Goal: Browse casually: Explore the website without a specific task or goal

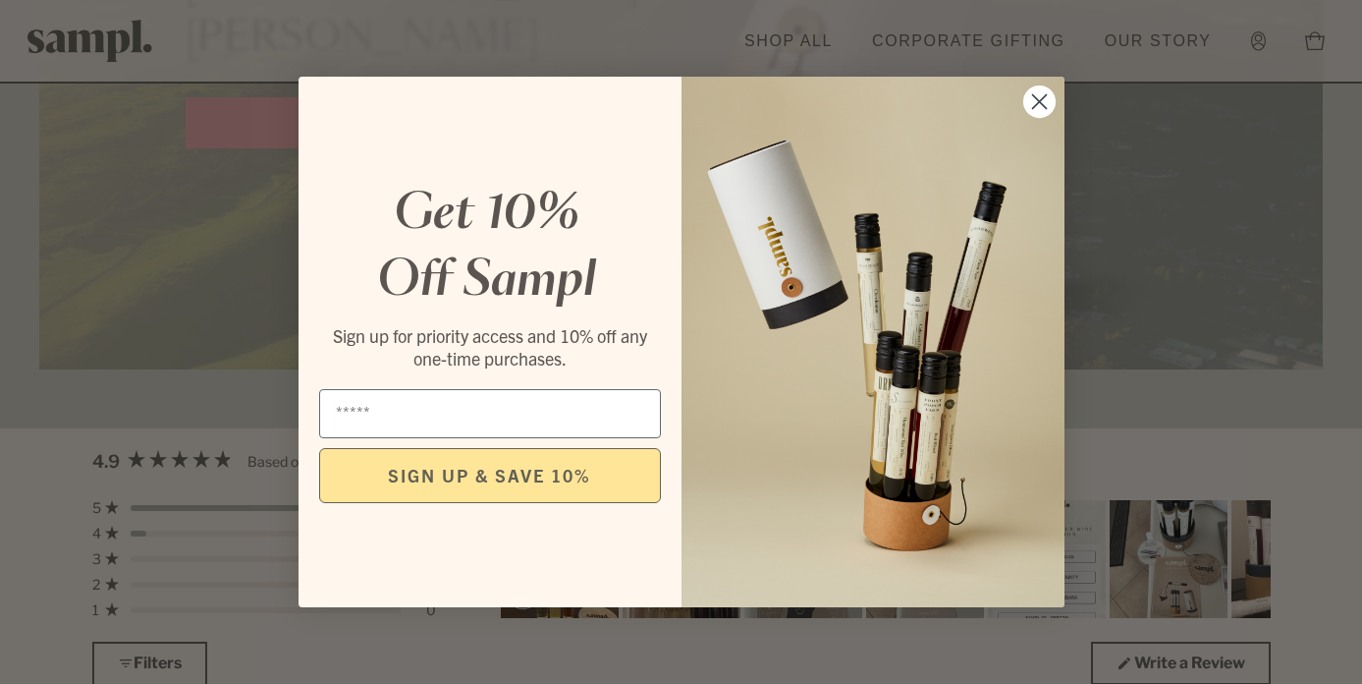
scroll to position [5178, 0]
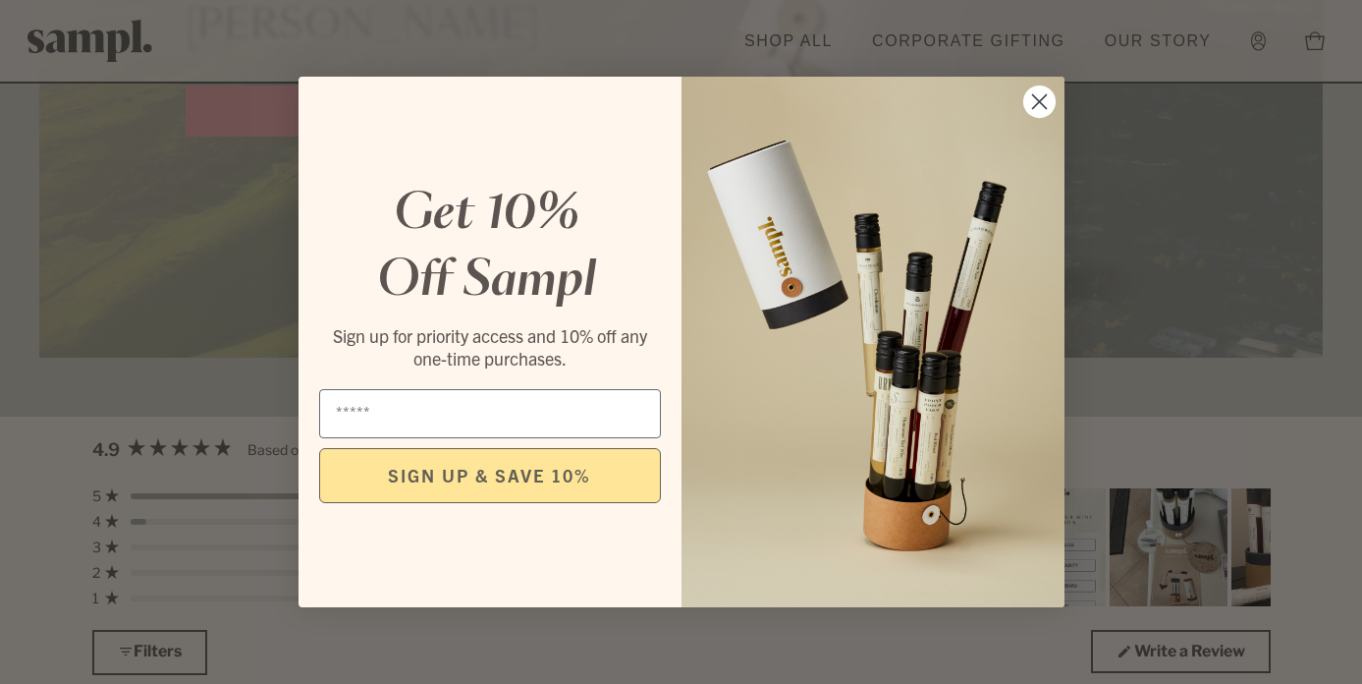
click at [1040, 105] on circle "Close dialog" at bounding box center [1039, 101] width 32 height 32
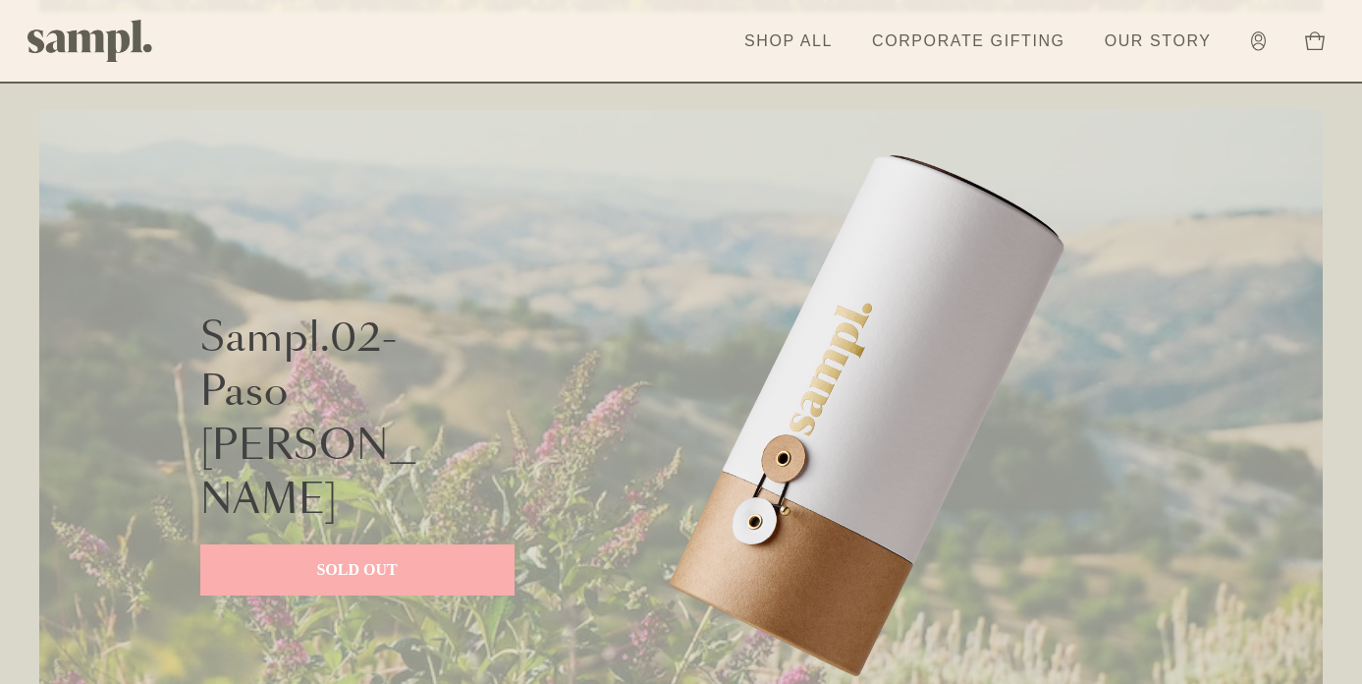
scroll to position [1590, 0]
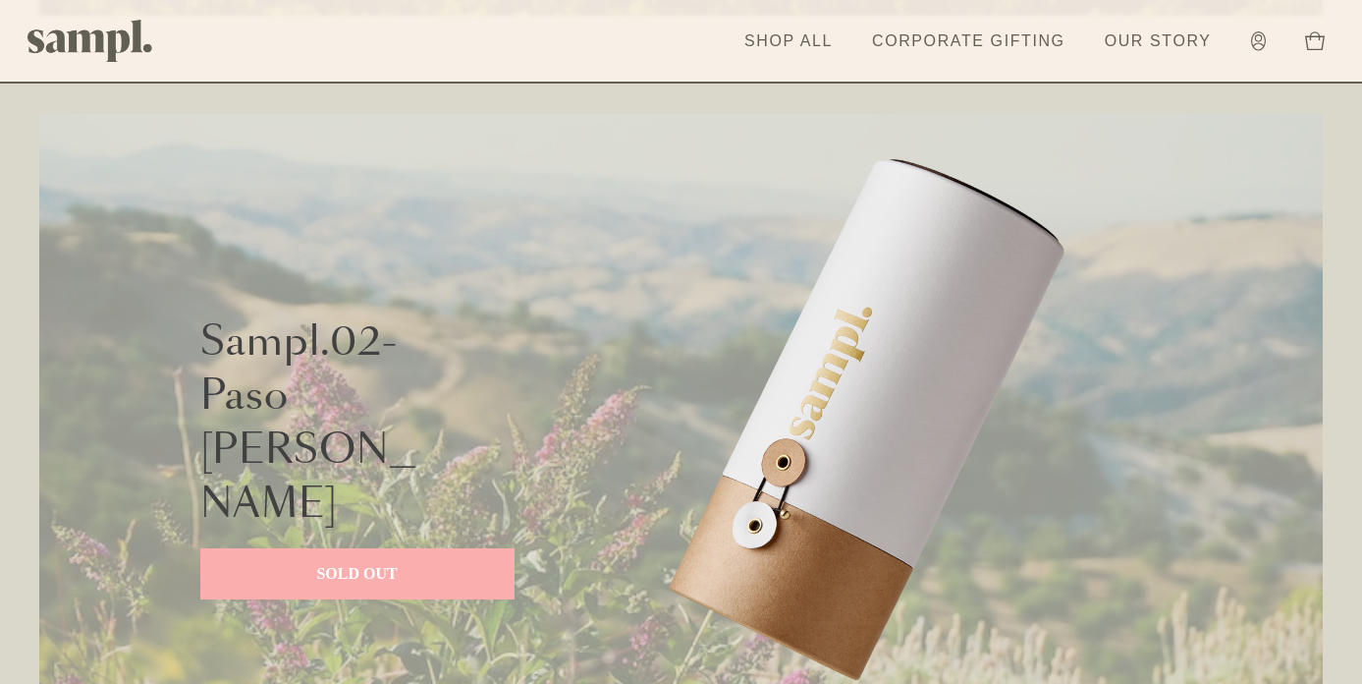
click at [367, 562] on p "SOLD OUT" at bounding box center [357, 574] width 275 height 24
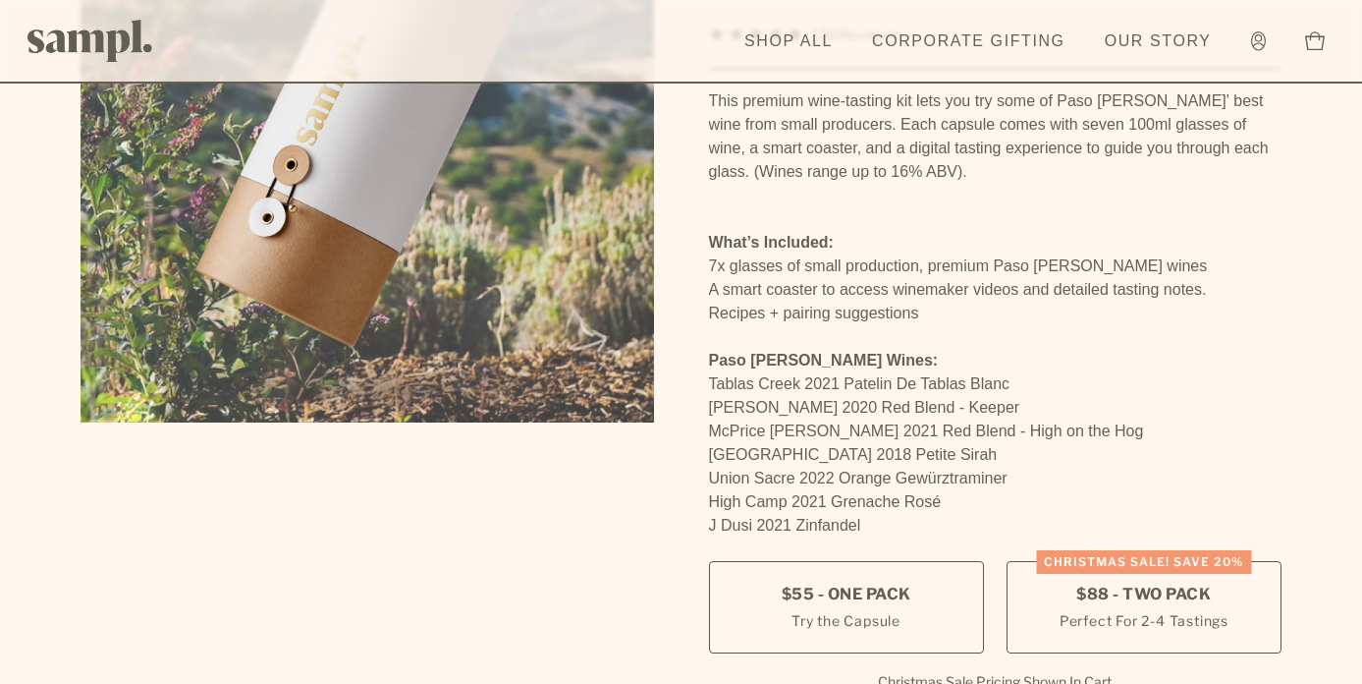
scroll to position [303, 0]
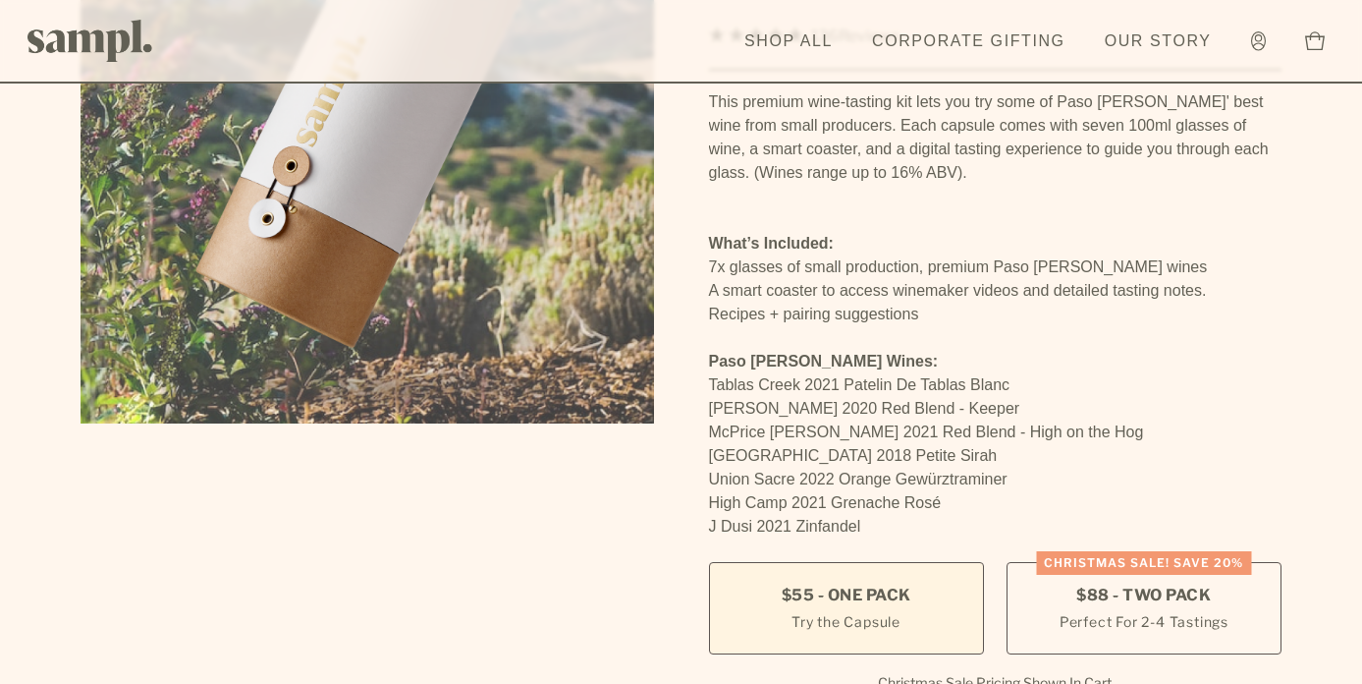
click at [835, 584] on span "$55 - One Pack" at bounding box center [847, 595] width 130 height 22
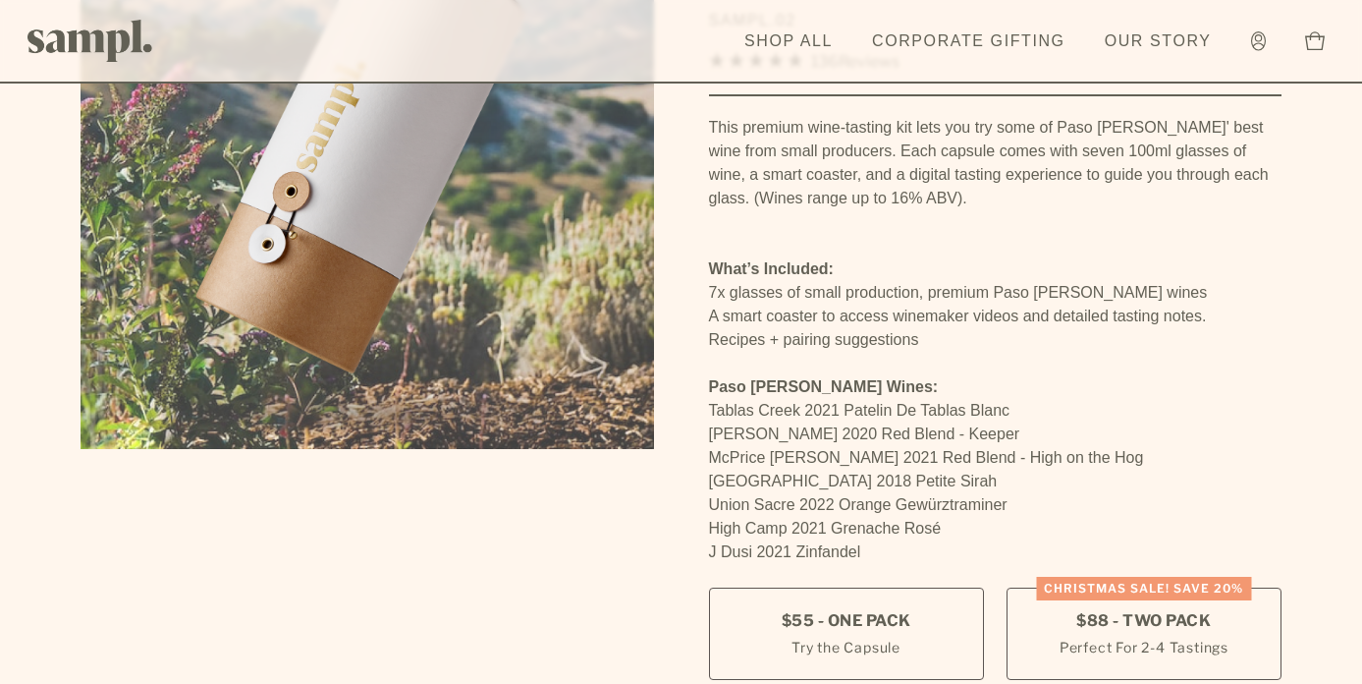
scroll to position [275, 0]
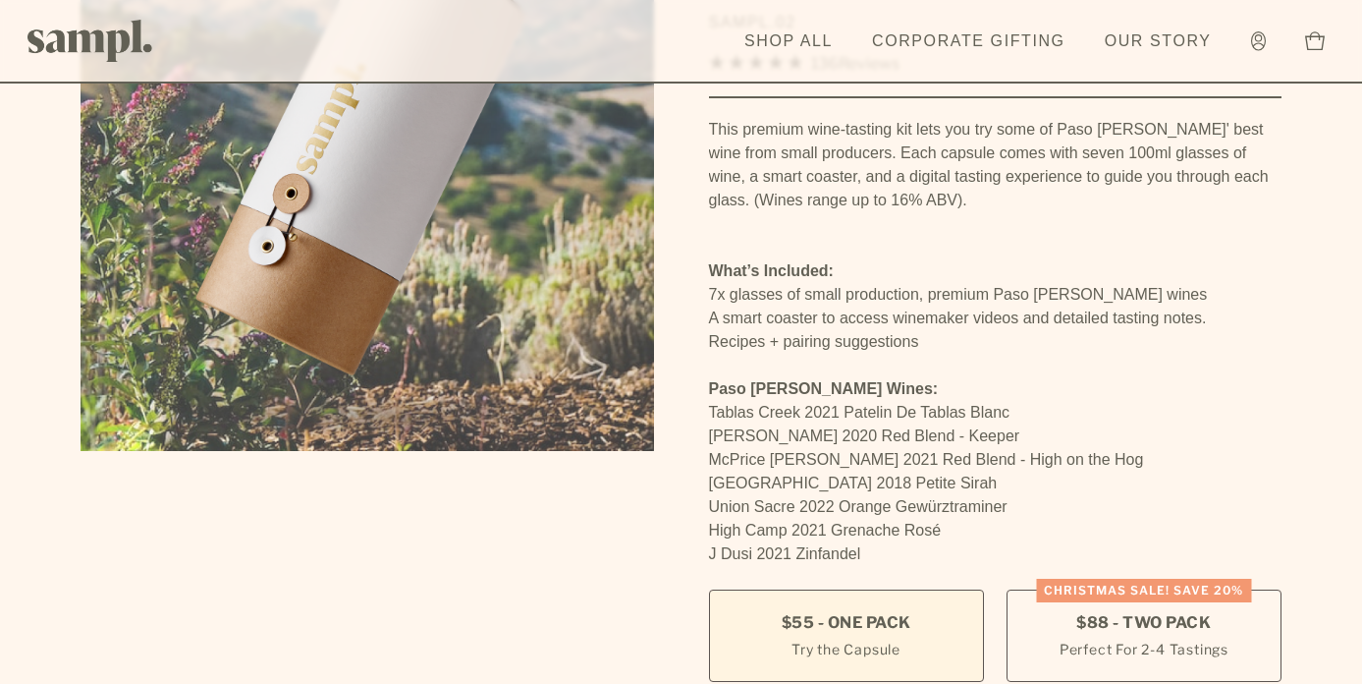
click at [808, 638] on small "Try the Capsule" at bounding box center [846, 648] width 109 height 21
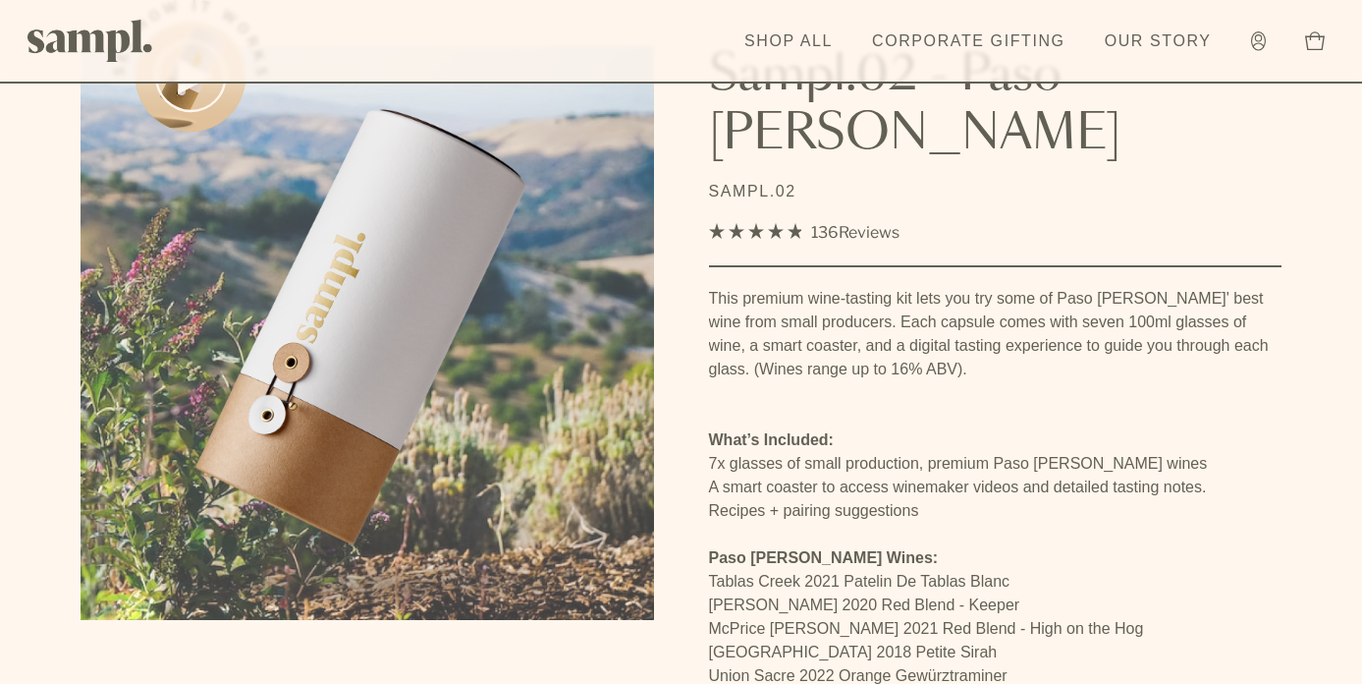
scroll to position [111, 0]
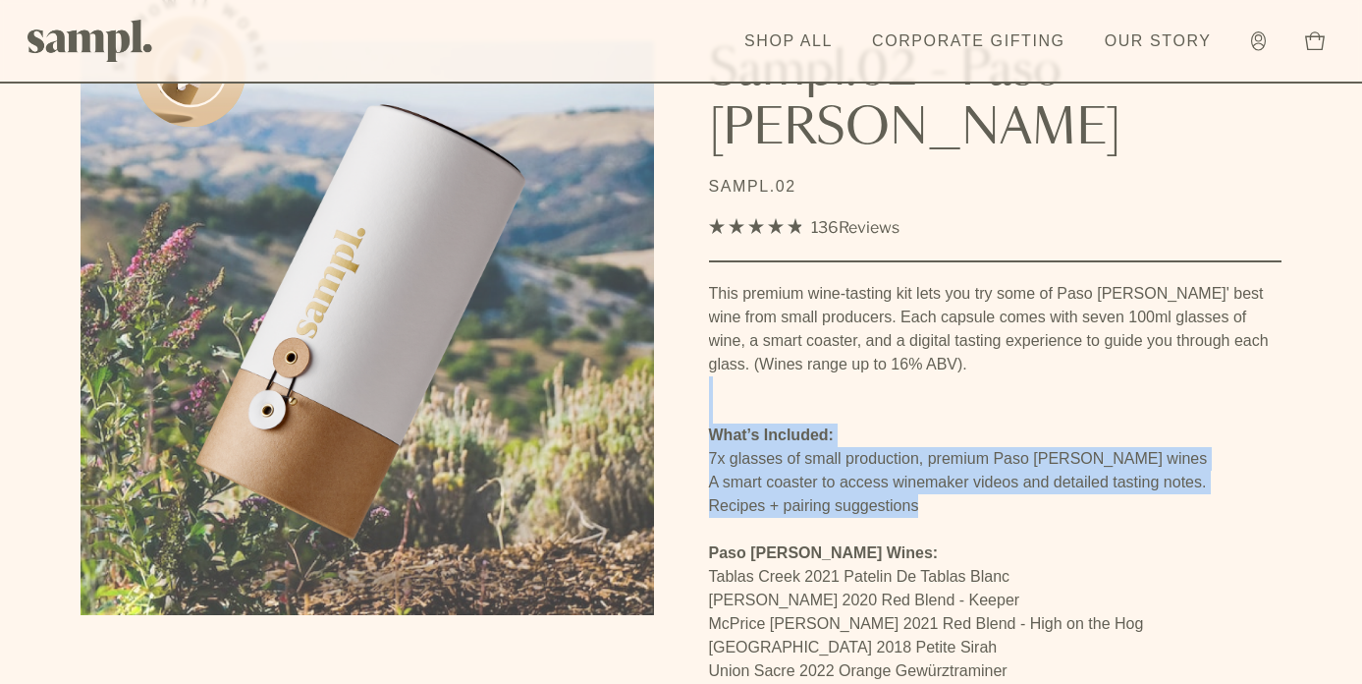
drag, startPoint x: 961, startPoint y: 447, endPoint x: 775, endPoint y: 330, distance: 219.4
click at [775, 330] on div "This premium wine-tasting kit lets you try some of Paso Robles' best wine from …" at bounding box center [996, 518] width 574 height 472
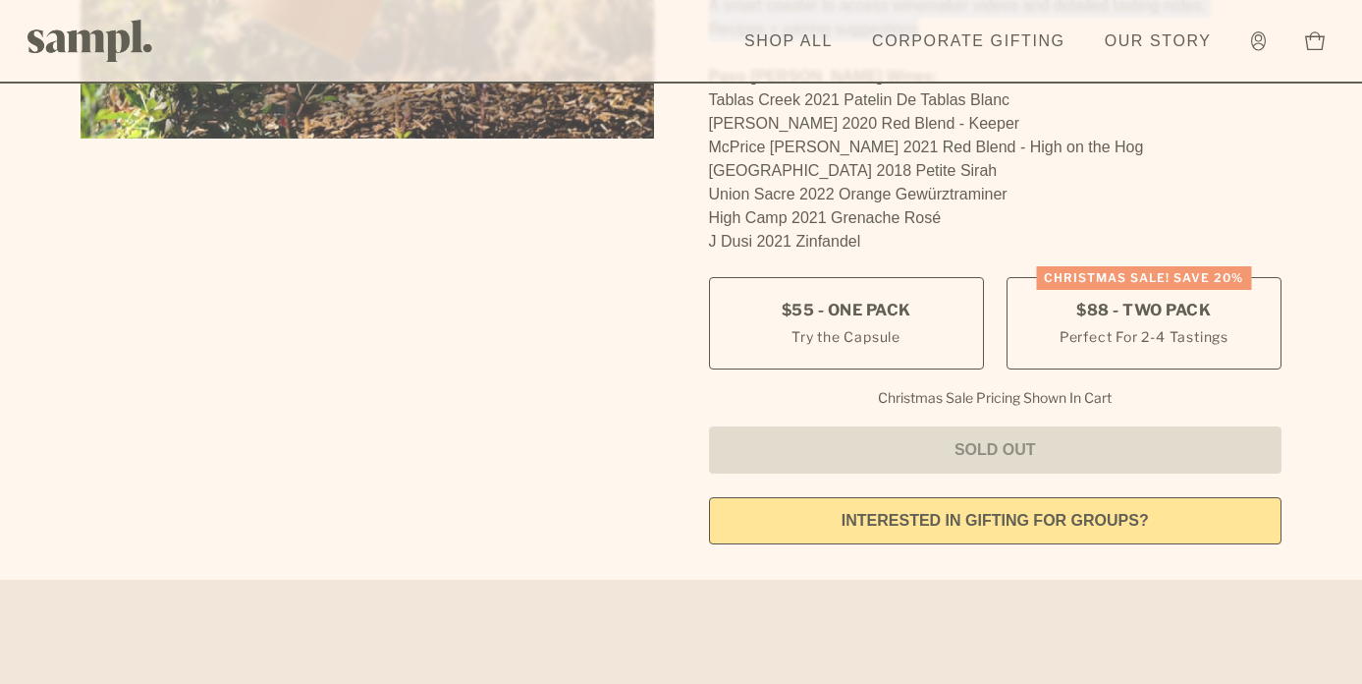
scroll to position [596, 0]
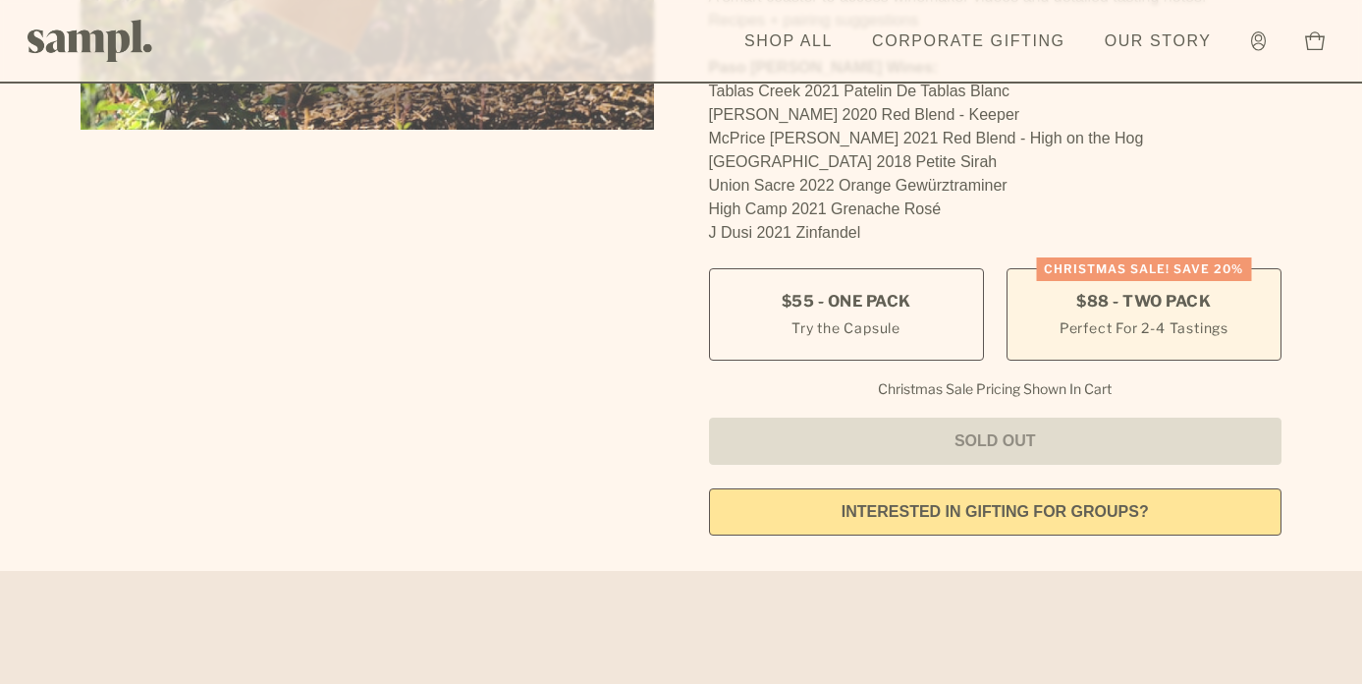
click at [1221, 317] on small "Perfect For 2-4 Tastings" at bounding box center [1144, 327] width 169 height 21
click at [1162, 291] on span "$88 - Two Pack" at bounding box center [1144, 302] width 135 height 22
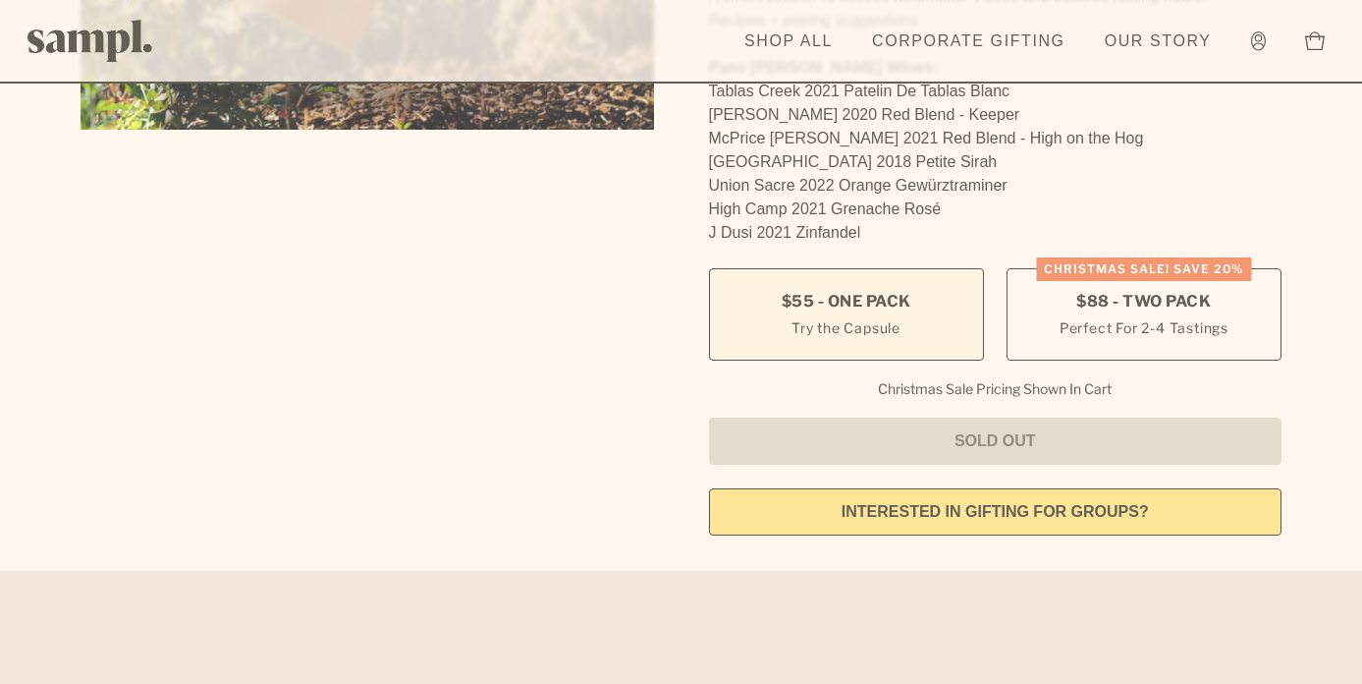
click at [903, 291] on span "$55 - One Pack" at bounding box center [847, 302] width 130 height 22
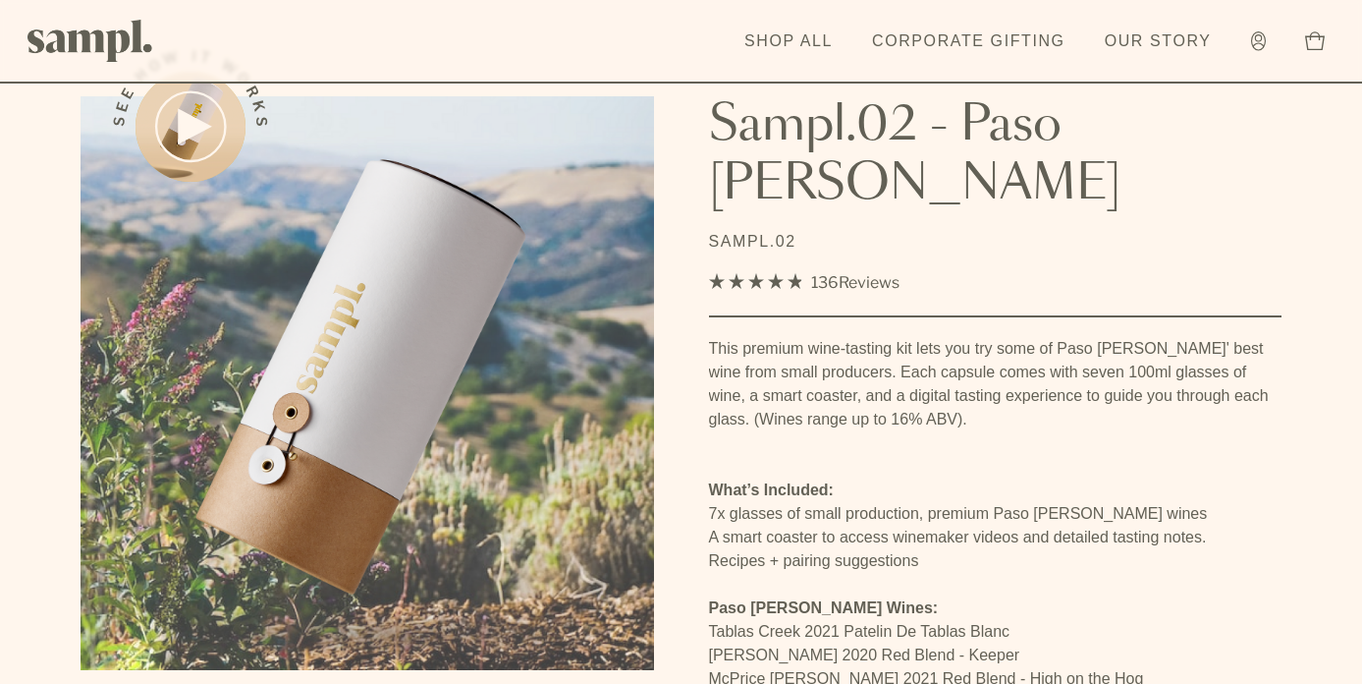
scroll to position [65, 0]
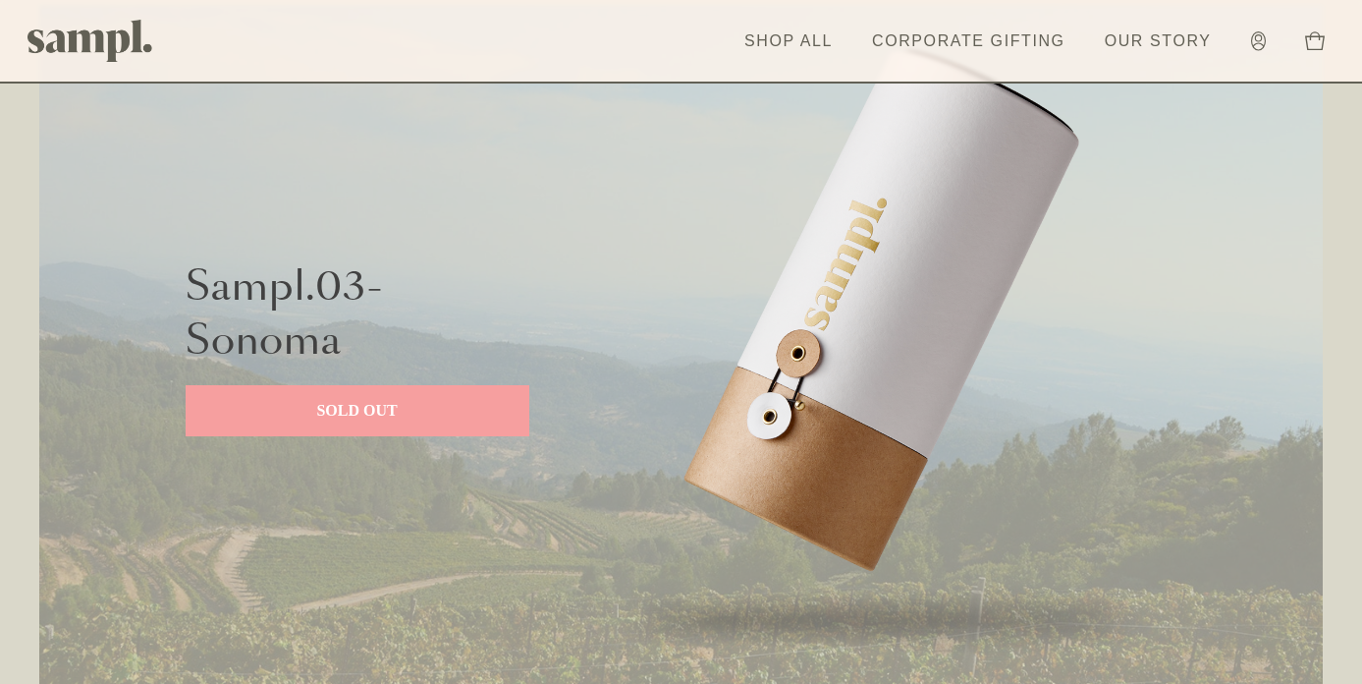
scroll to position [2502, 0]
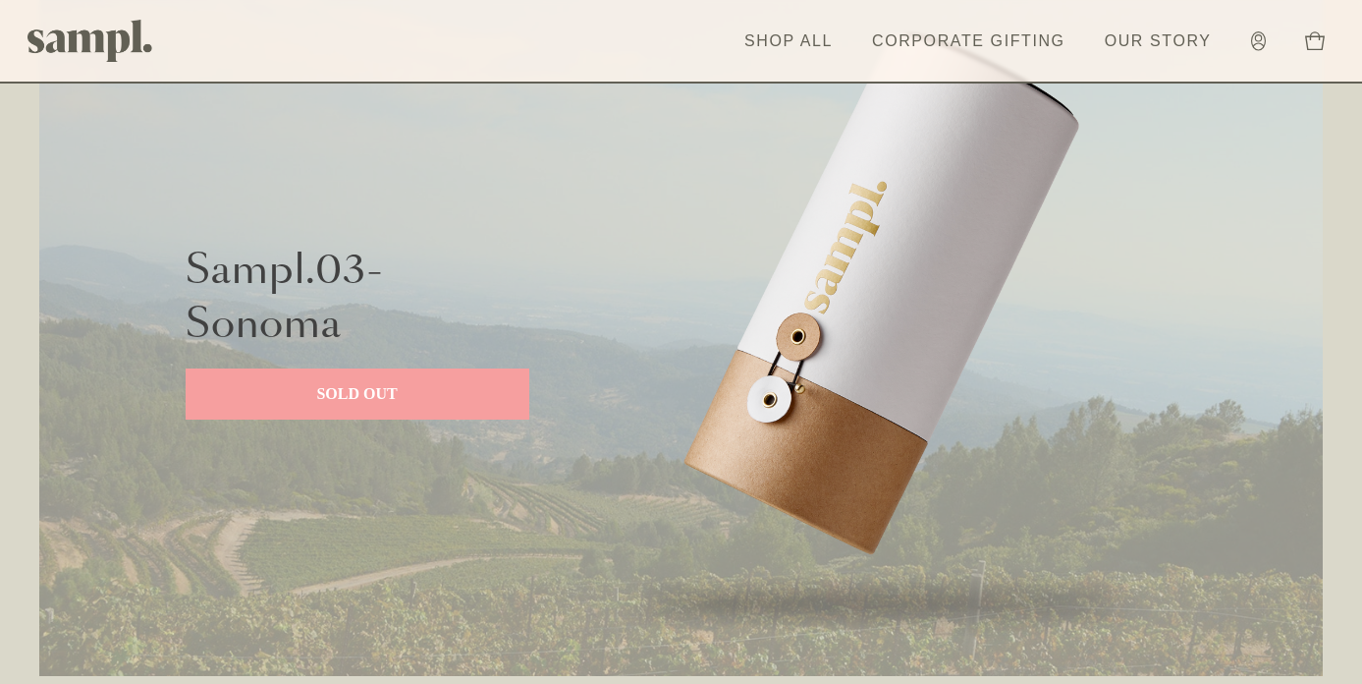
click at [347, 393] on p "SOLD OUT" at bounding box center [357, 394] width 305 height 24
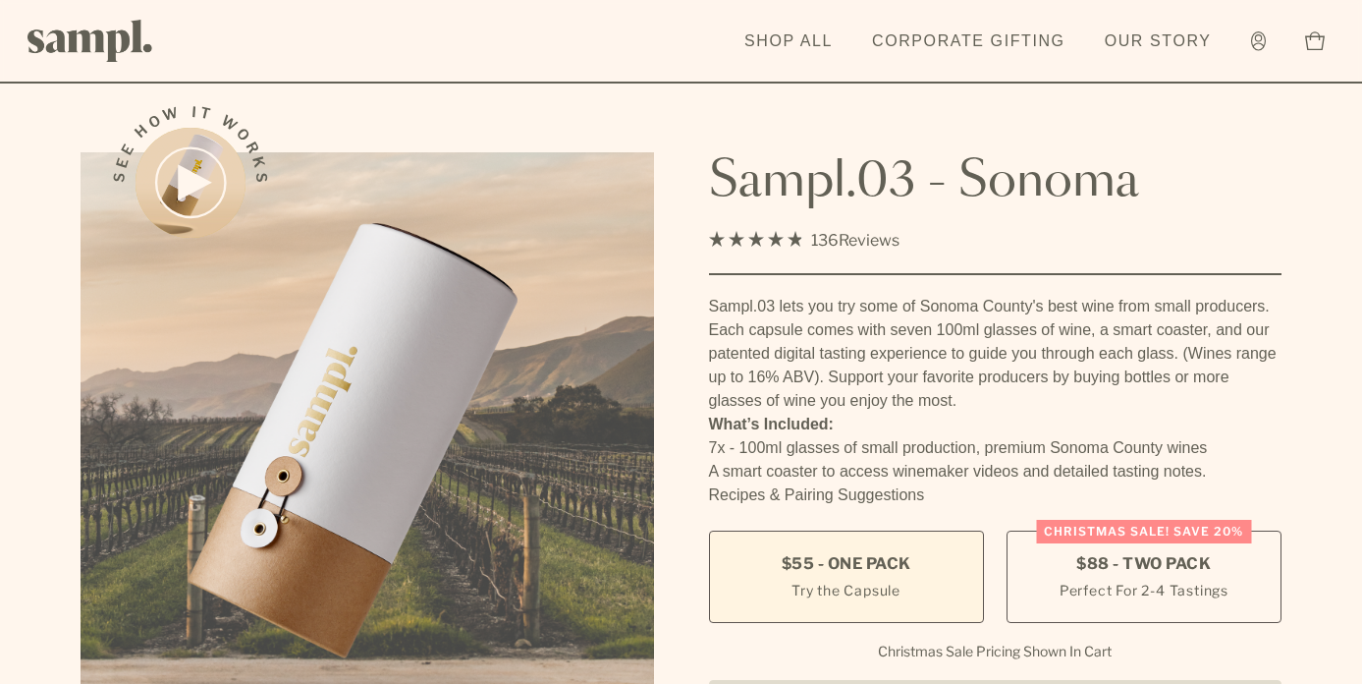
click at [906, 557] on span "$55 - One Pack" at bounding box center [847, 564] width 130 height 22
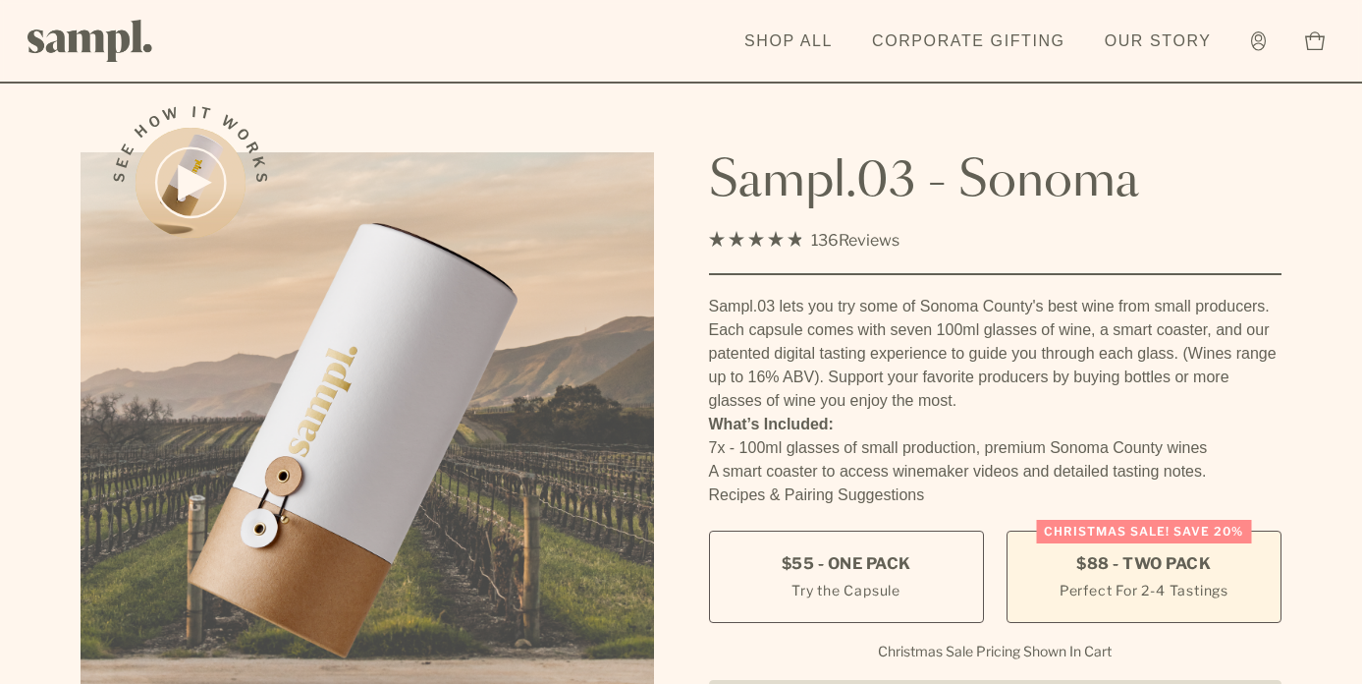
click at [1173, 583] on small "Perfect For 2-4 Tastings" at bounding box center [1144, 590] width 169 height 21
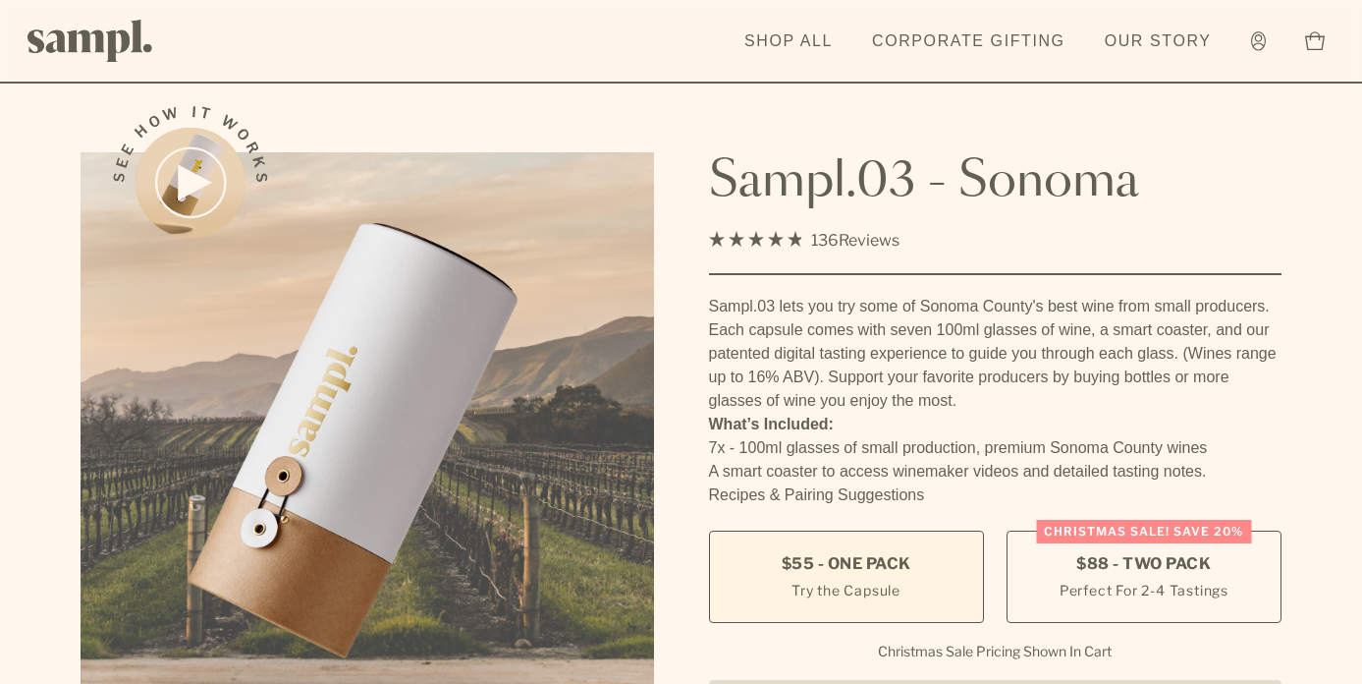
click at [817, 573] on span "$55 - One Pack" at bounding box center [847, 564] width 130 height 22
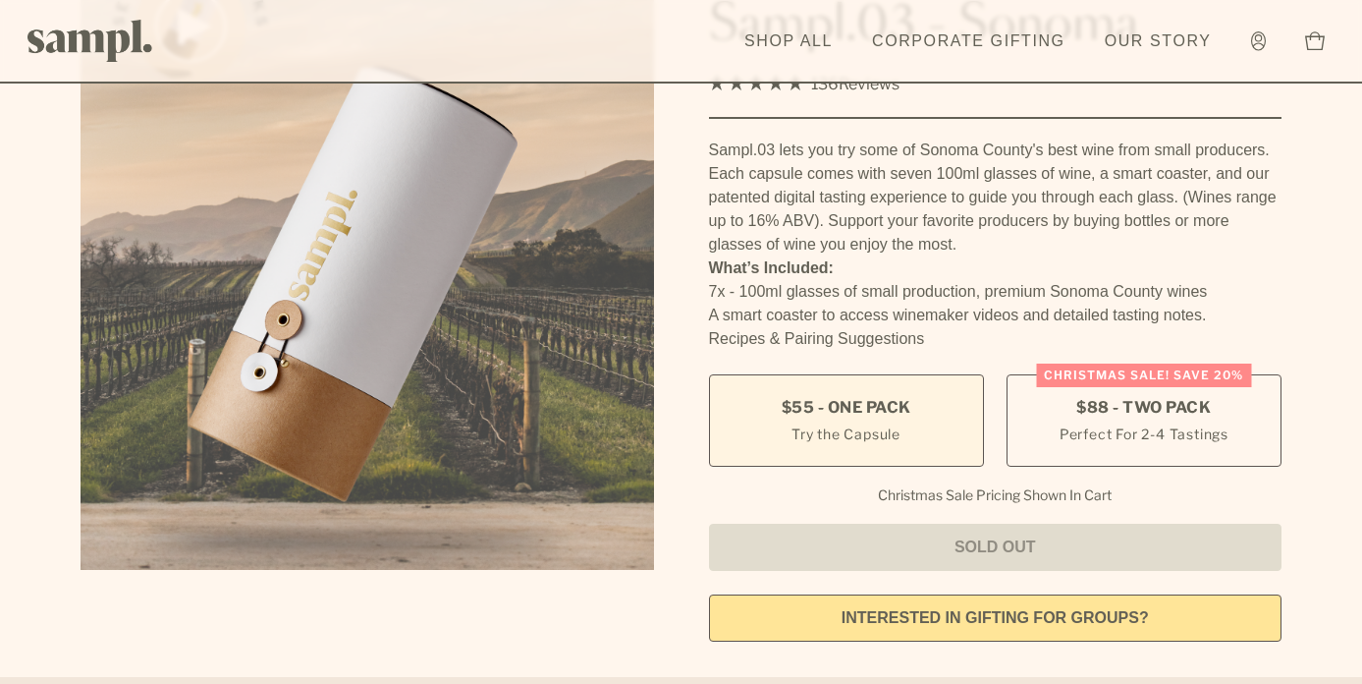
scroll to position [151, 0]
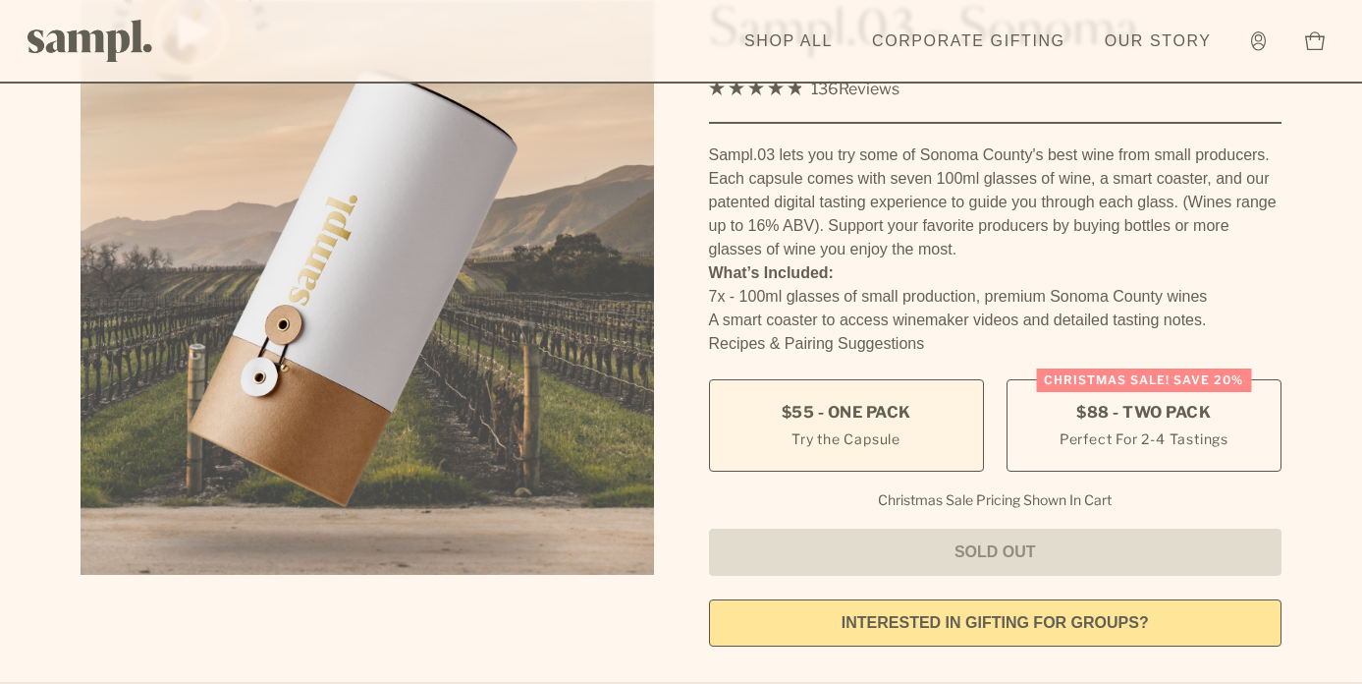
click at [814, 416] on span "$55 - One Pack" at bounding box center [847, 413] width 130 height 22
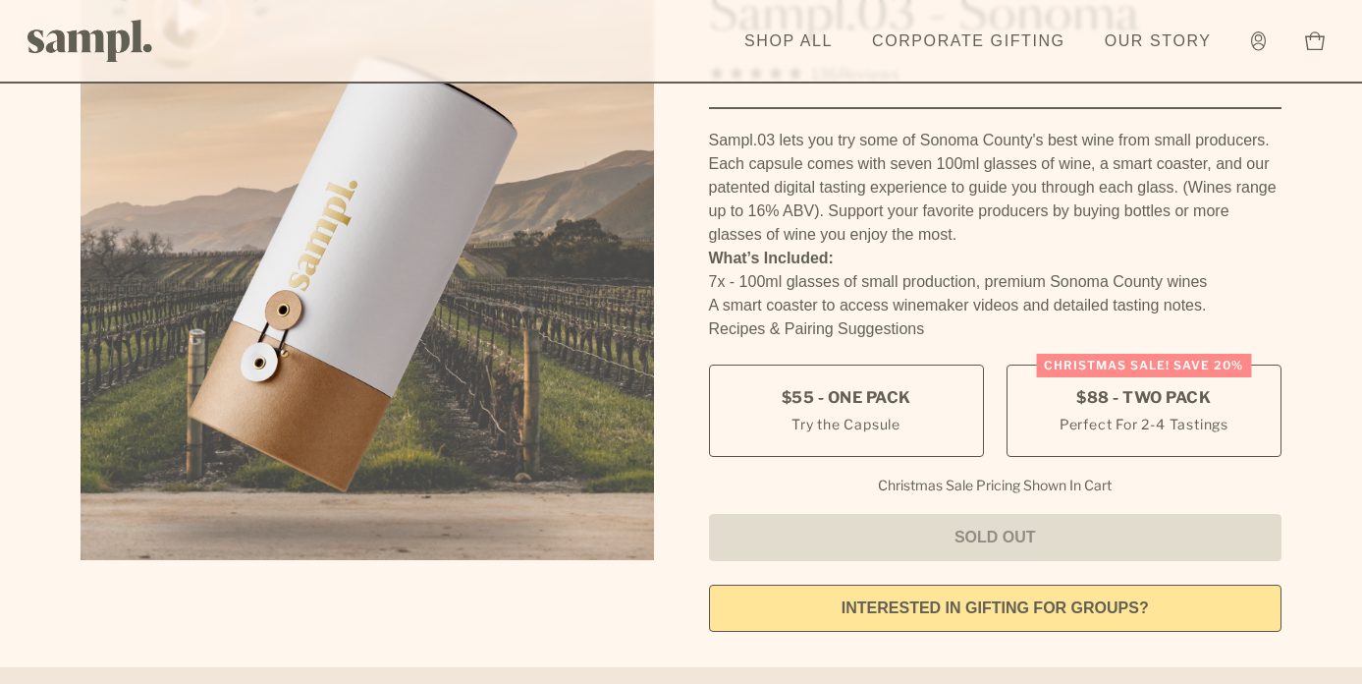
scroll to position [0, 0]
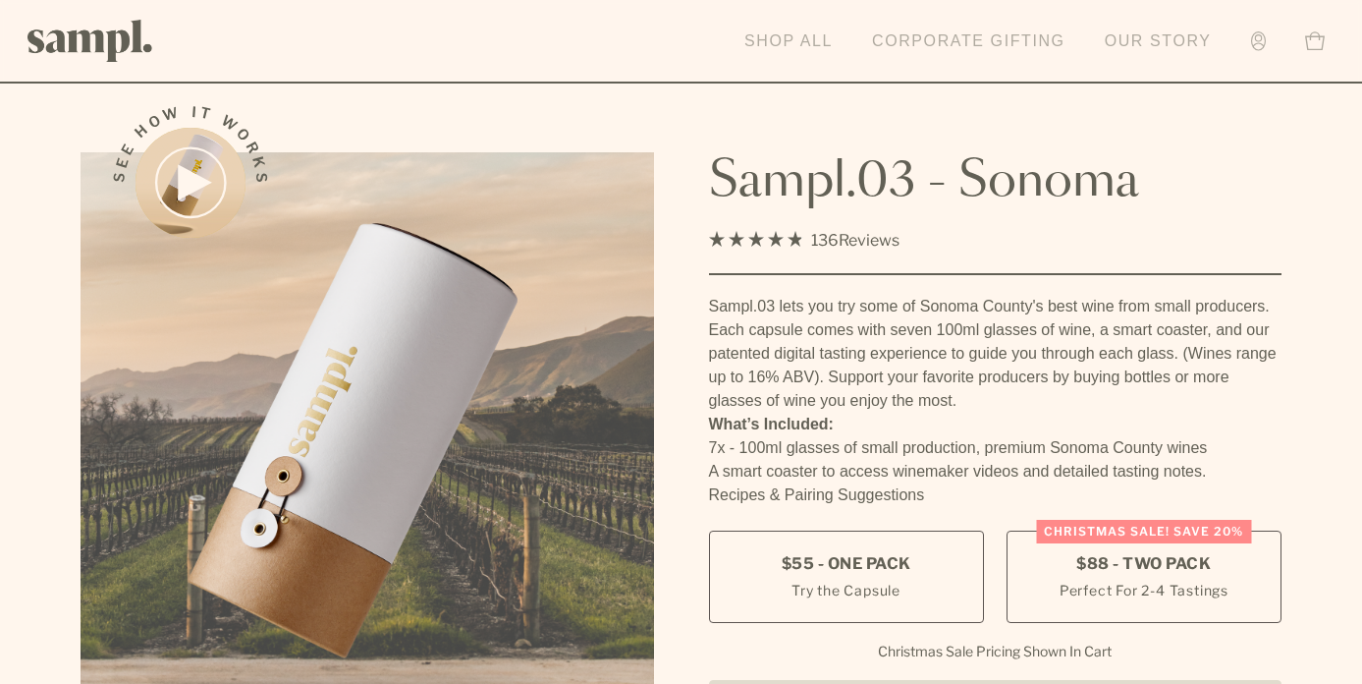
click at [802, 51] on link "Shop All" at bounding box center [789, 41] width 108 height 43
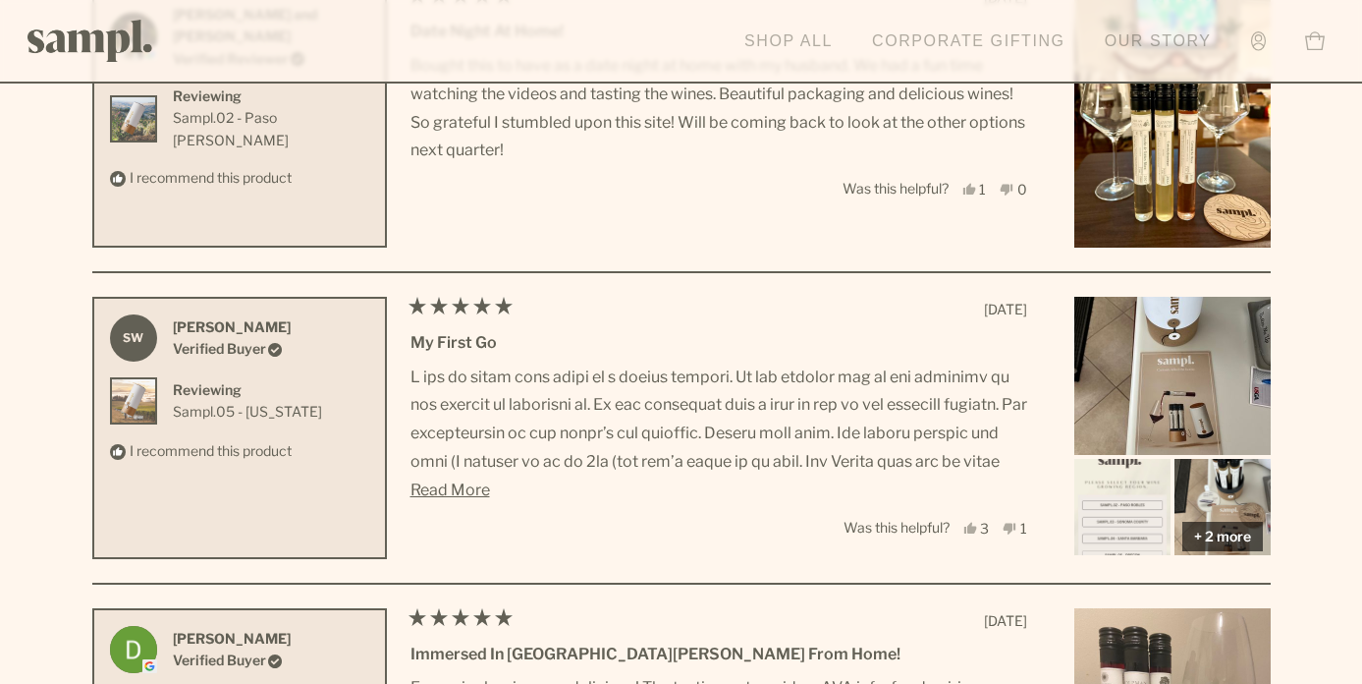
scroll to position [5961, 0]
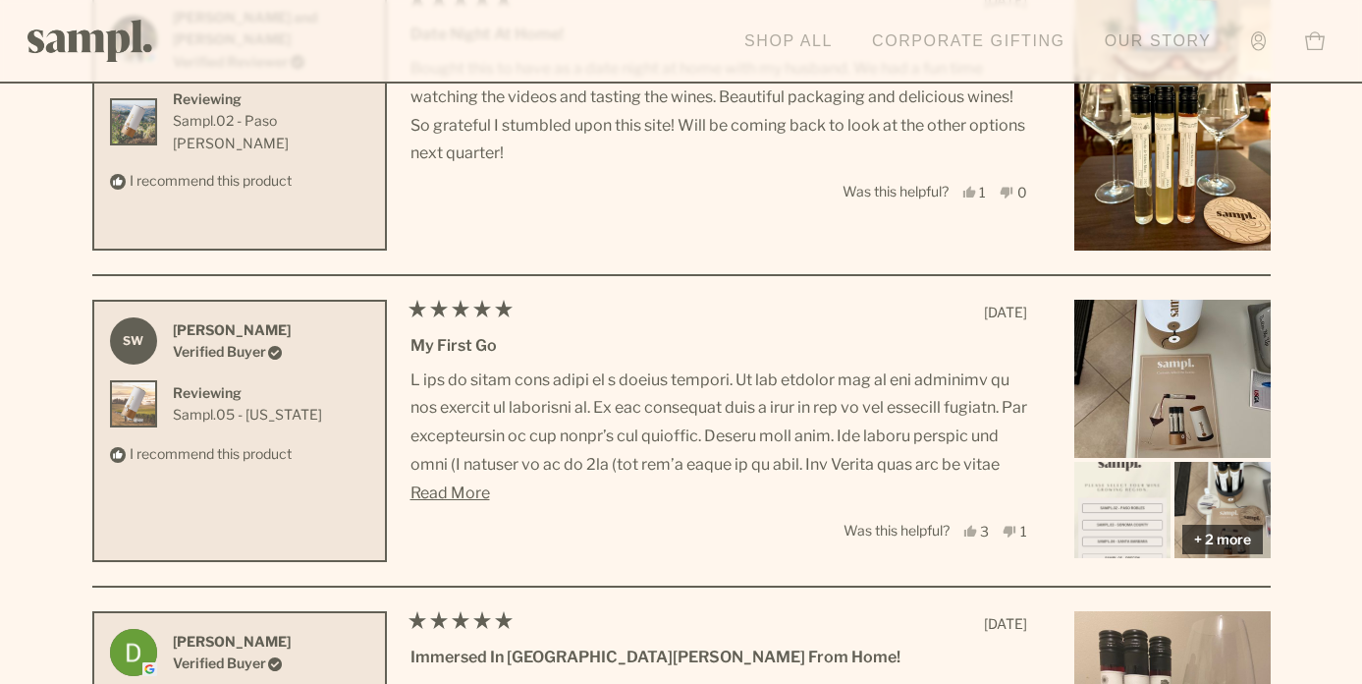
click at [782, 43] on link "Shop All" at bounding box center [789, 41] width 108 height 43
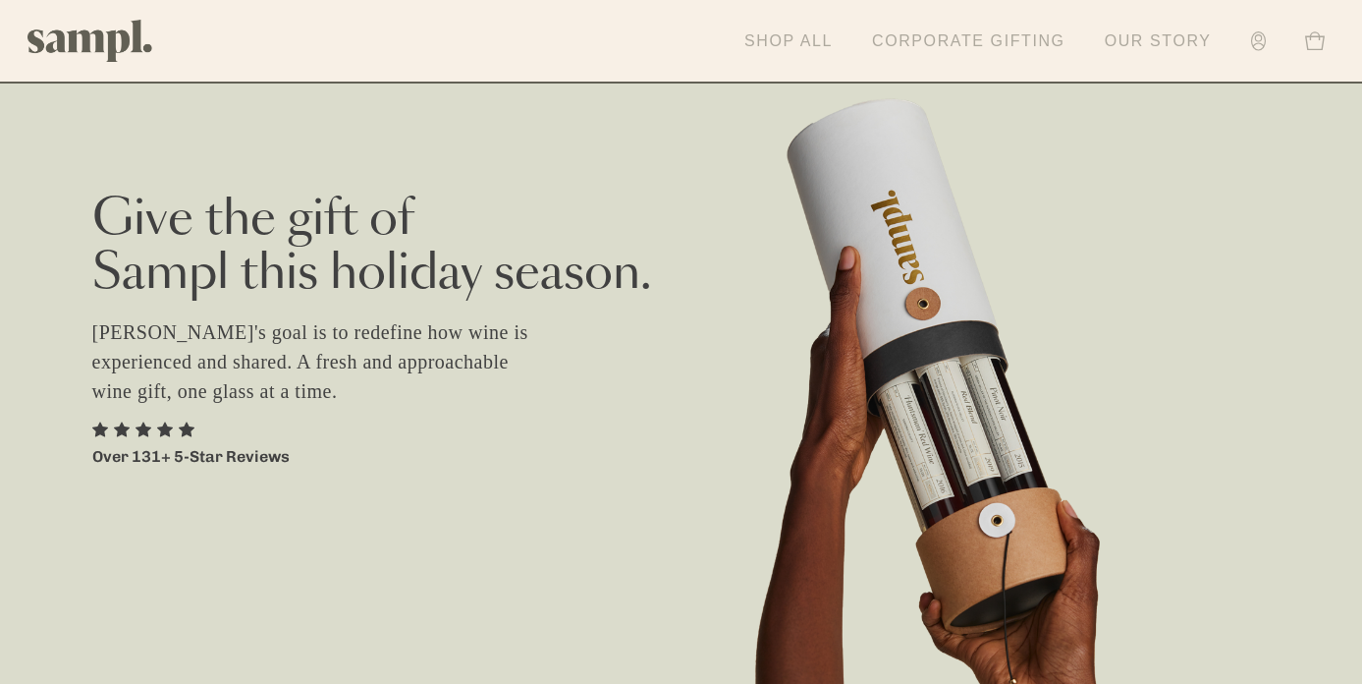
scroll to position [9, 0]
click at [931, 35] on link "Corporate Gifting" at bounding box center [968, 41] width 213 height 43
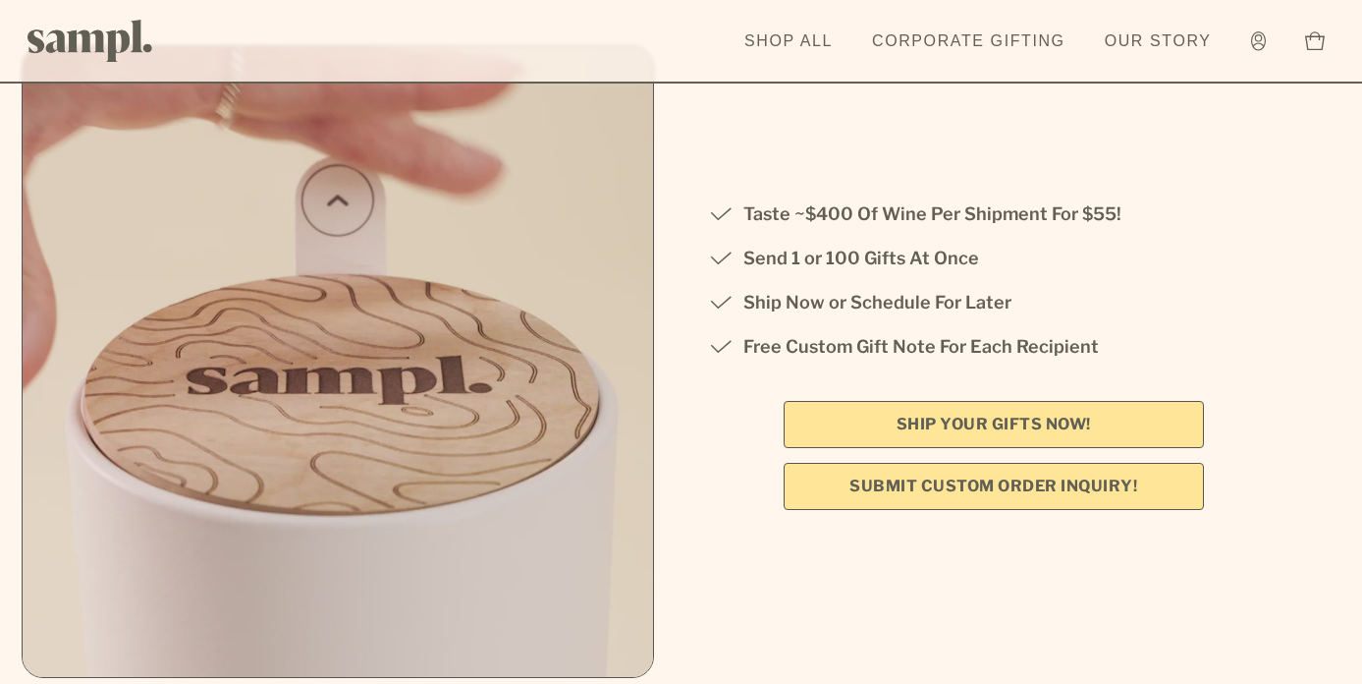
scroll to position [351, 0]
click at [996, 421] on link "SHIP YOUR GIFTS NOW!" at bounding box center [994, 423] width 420 height 47
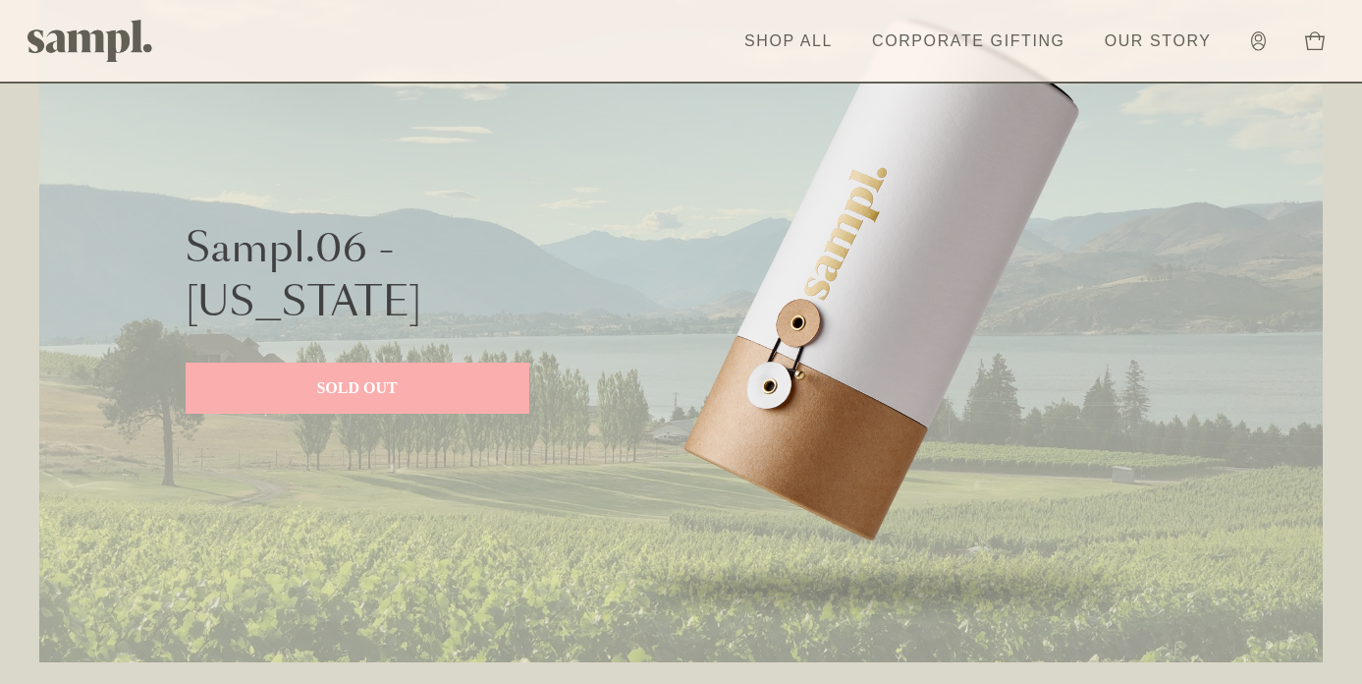
scroll to position [991, 0]
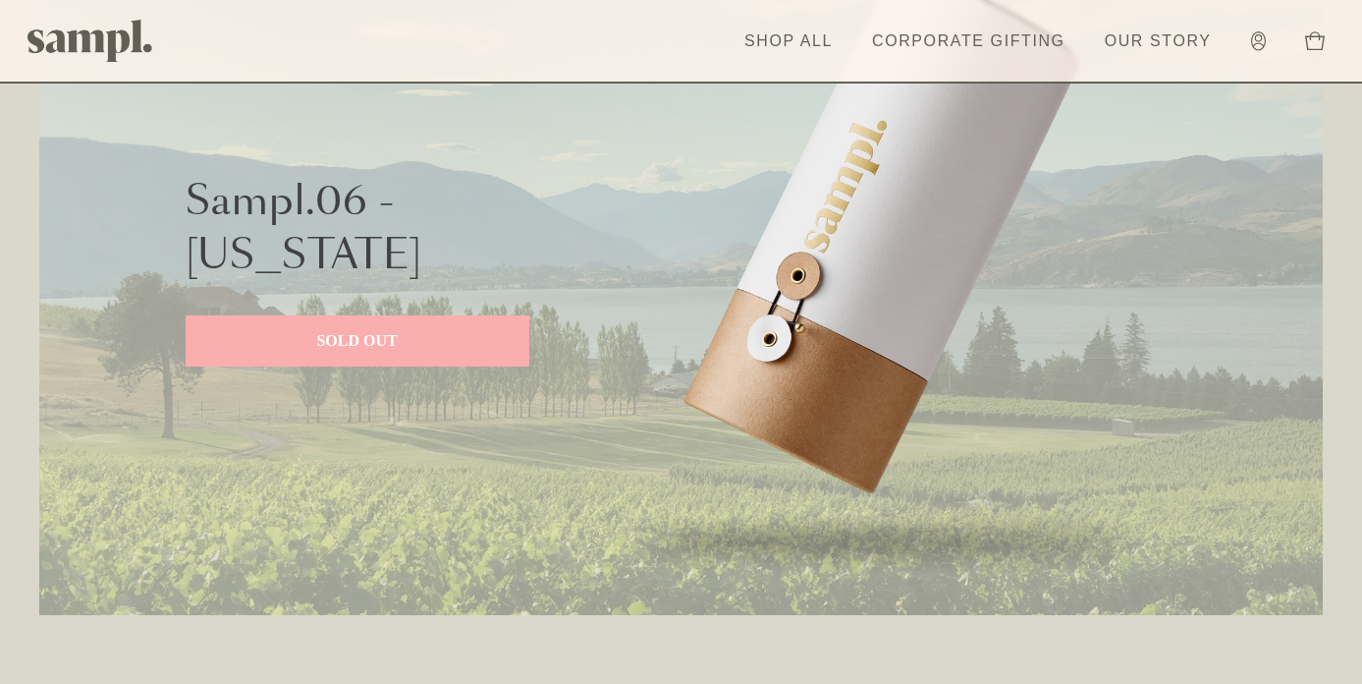
click at [350, 350] on p "SOLD OUT" at bounding box center [357, 341] width 305 height 24
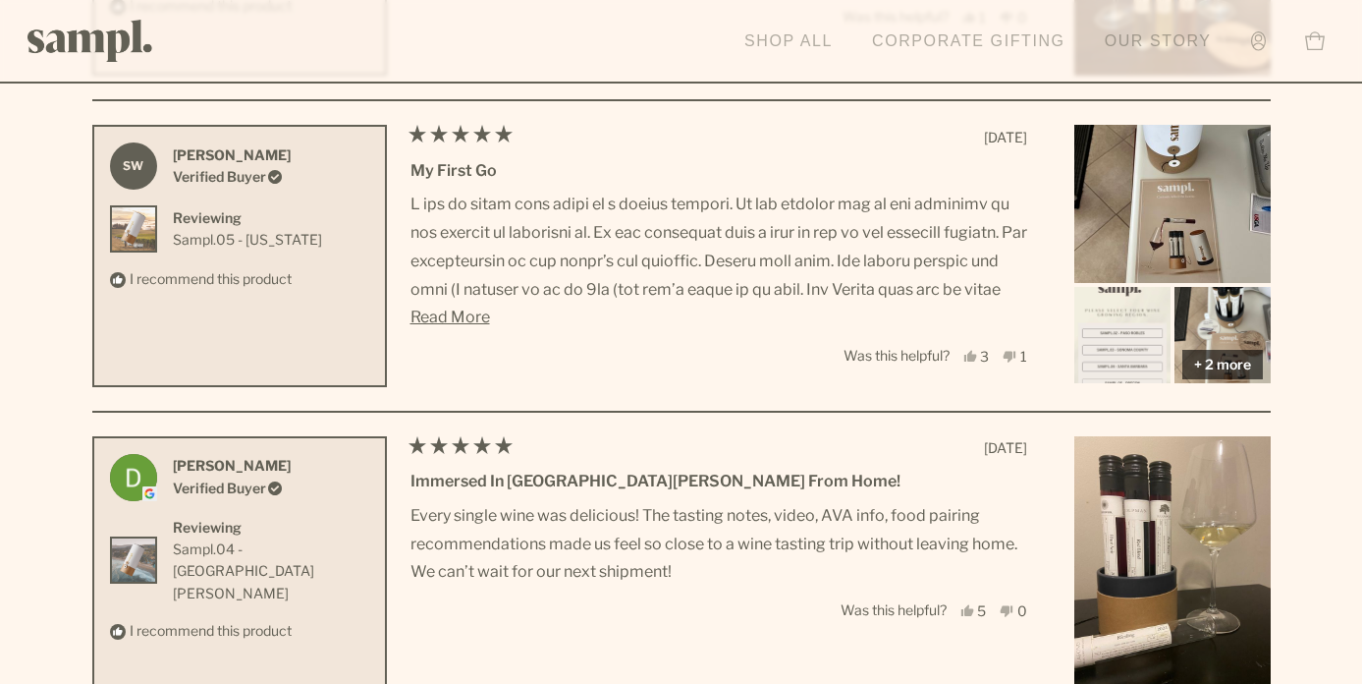
scroll to position [7252, 0]
click at [1118, 37] on link "Our Story" at bounding box center [1158, 41] width 127 height 43
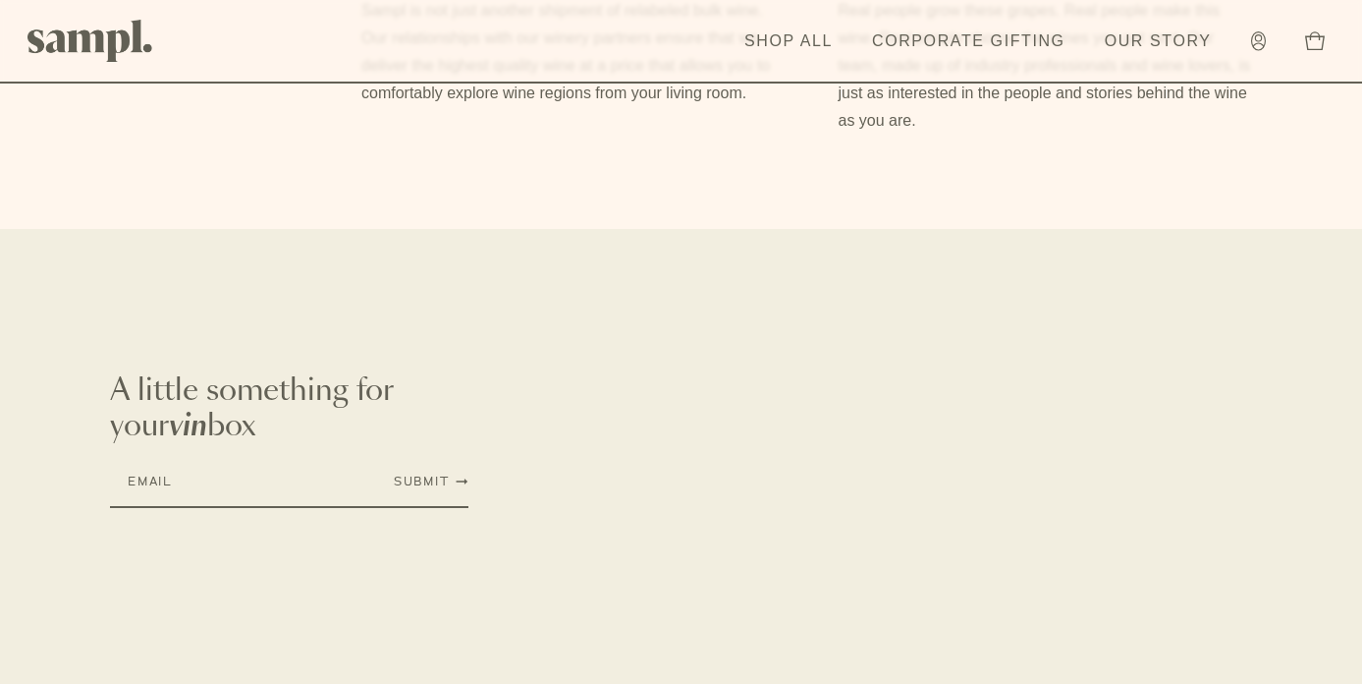
scroll to position [1849, 0]
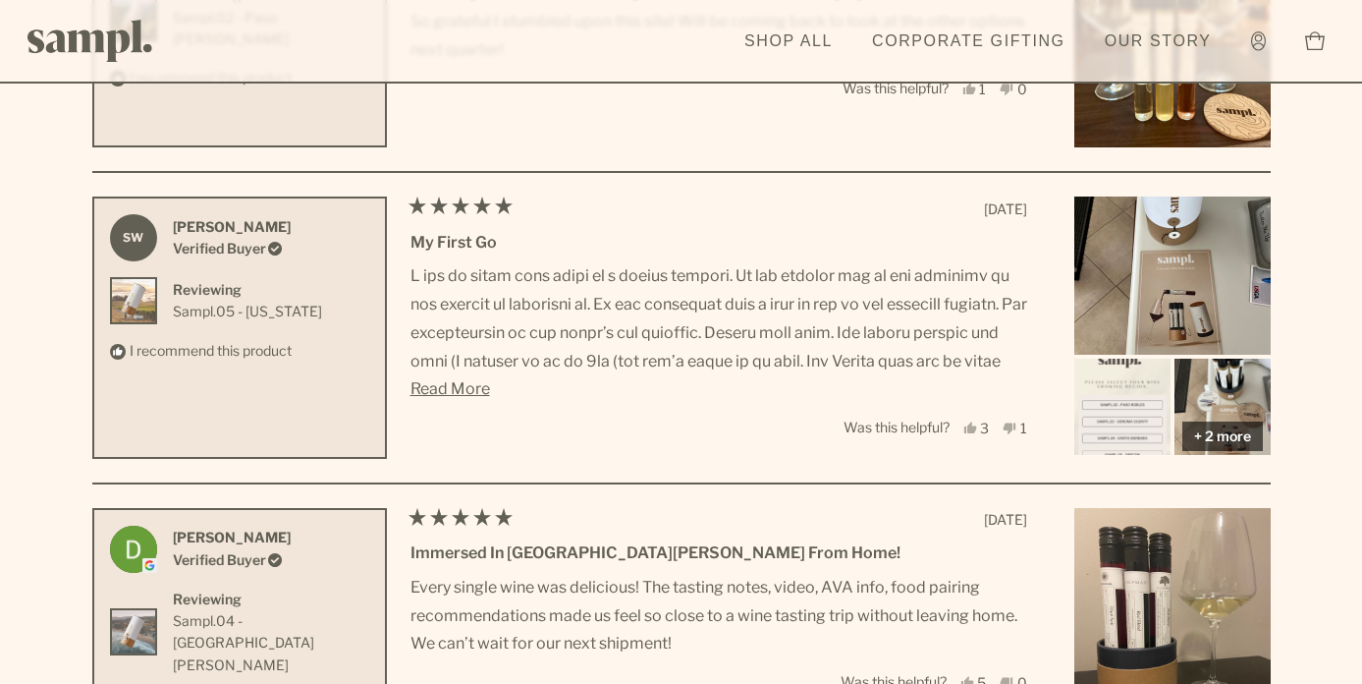
scroll to position [7252, 0]
